Goal: Transaction & Acquisition: Download file/media

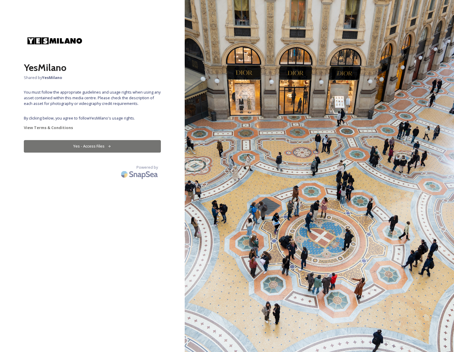
click at [93, 146] on button "Yes - Access Files" at bounding box center [92, 146] width 137 height 12
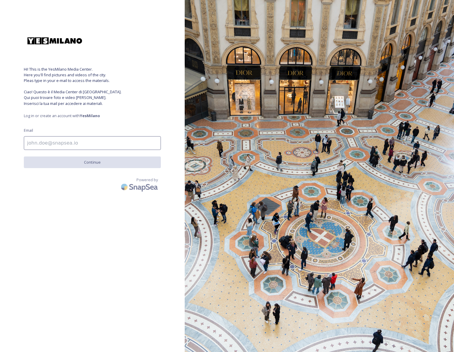
click at [73, 146] on input at bounding box center [92, 143] width 137 height 14
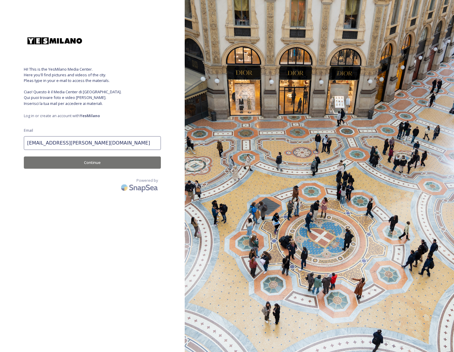
type input "[EMAIL_ADDRESS][PERSON_NAME][DOMAIN_NAME]"
click at [97, 163] on button "Continue" at bounding box center [92, 162] width 137 height 12
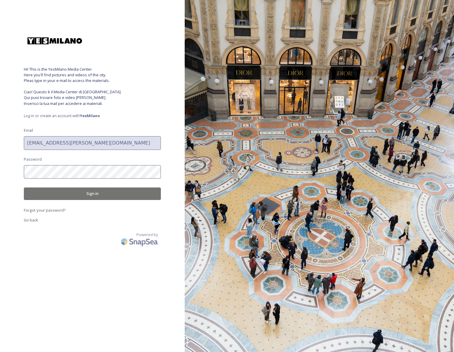
click at [91, 194] on button "Sign in" at bounding box center [92, 193] width 137 height 12
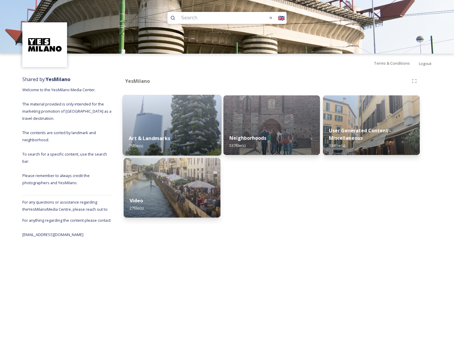
click at [151, 140] on strong "Art & Landmarks" at bounding box center [149, 138] width 41 height 7
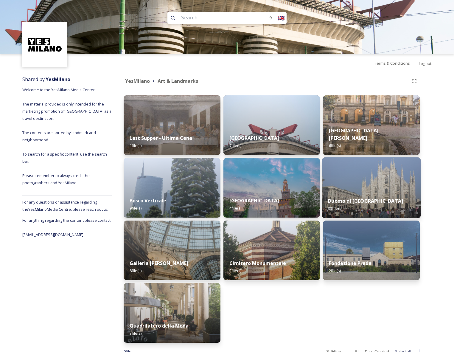
click at [357, 201] on strong "Duomo di [GEOGRAPHIC_DATA]" at bounding box center [365, 200] width 75 height 7
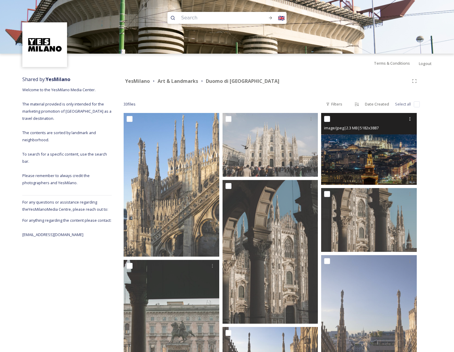
click at [379, 170] on img at bounding box center [369, 149] width 96 height 72
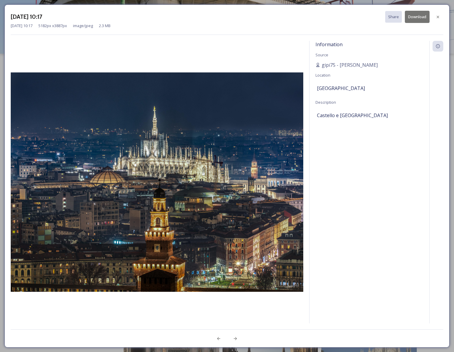
click at [417, 16] on button "Download" at bounding box center [417, 17] width 25 height 12
click at [436, 16] on icon at bounding box center [437, 17] width 5 height 5
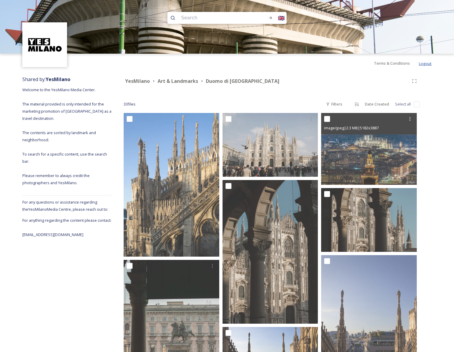
click at [425, 63] on span "Logout" at bounding box center [425, 63] width 13 height 5
